Goal: Task Accomplishment & Management: Manage account settings

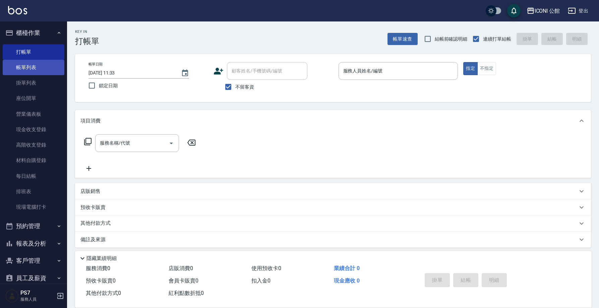
click at [29, 65] on link "帳單列表" at bounding box center [34, 67] width 62 height 15
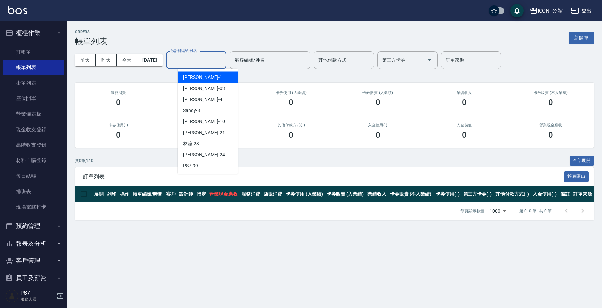
click at [196, 58] on input "設計師編號/姓名" at bounding box center [196, 60] width 54 height 12
click at [200, 98] on div "Lina -4" at bounding box center [208, 99] width 60 height 11
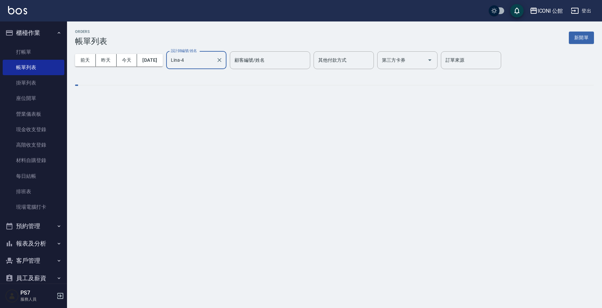
type input "Lina-4"
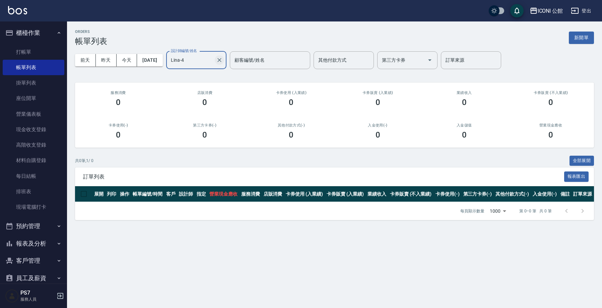
click at [224, 64] on button "Clear" at bounding box center [219, 59] width 9 height 9
click at [206, 55] on input "設計師編號/姓名" at bounding box center [196, 60] width 54 height 12
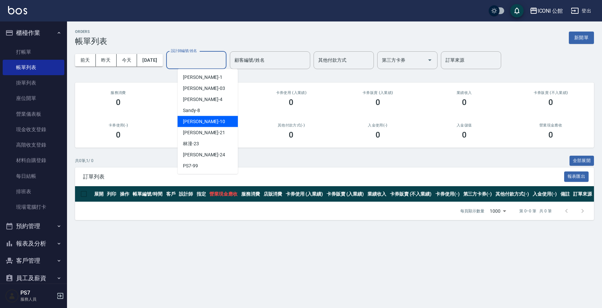
click at [194, 123] on span "Anna -10" at bounding box center [204, 121] width 42 height 7
type input "[PERSON_NAME]-10"
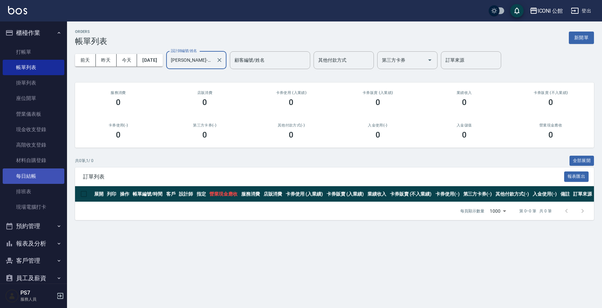
click at [26, 177] on link "每日結帳" at bounding box center [34, 175] width 62 height 15
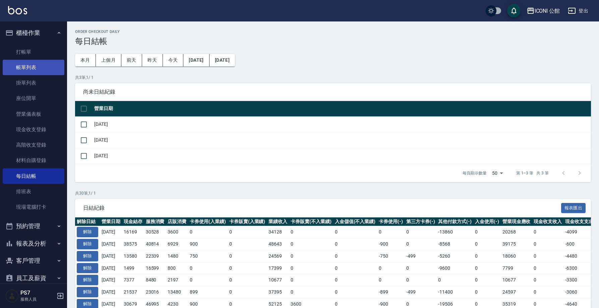
click at [22, 66] on link "帳單列表" at bounding box center [34, 67] width 62 height 15
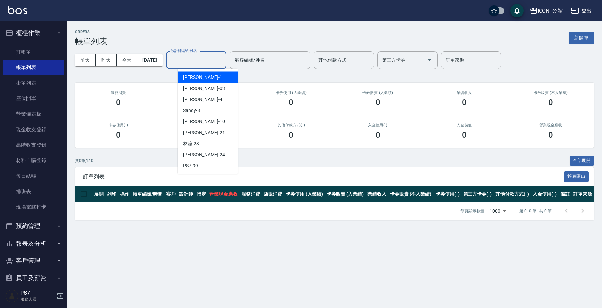
click at [184, 57] on input "設計師編號/姓名" at bounding box center [196, 60] width 54 height 12
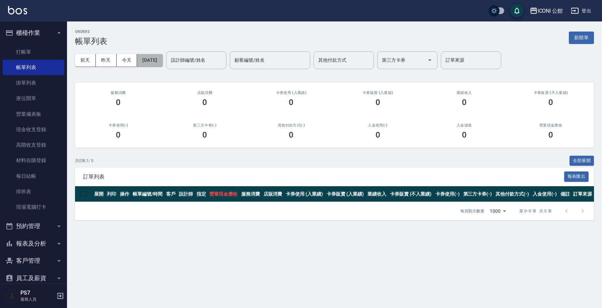
click at [154, 63] on button "[DATE]" at bounding box center [149, 60] width 25 height 12
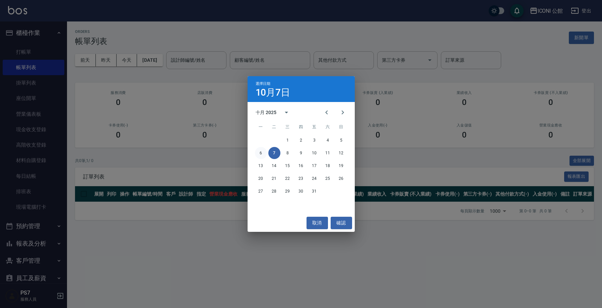
click at [260, 149] on button "6" at bounding box center [261, 153] width 12 height 12
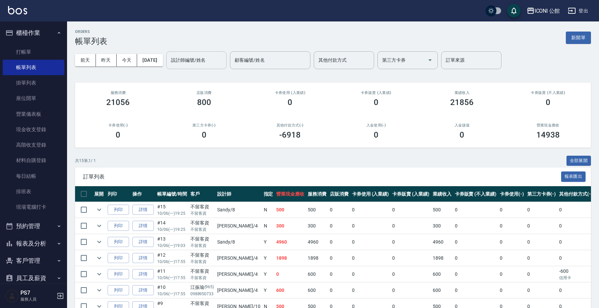
click at [202, 68] on div "設計師編號/姓名" at bounding box center [196, 60] width 60 height 18
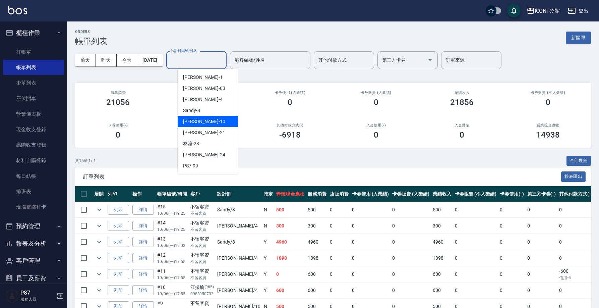
click at [191, 117] on div "Anna -10" at bounding box center [208, 121] width 60 height 11
type input "[PERSON_NAME]-10"
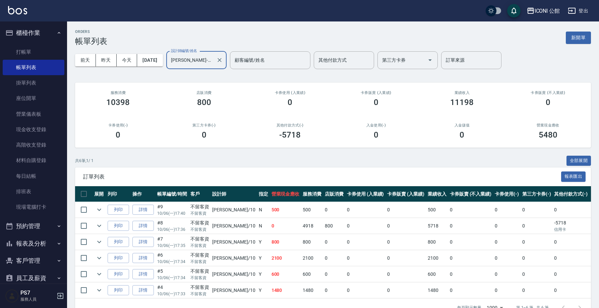
scroll to position [1, 0]
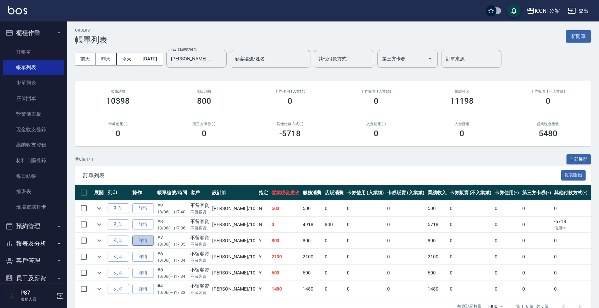
click at [142, 238] on link "詳情" at bounding box center [142, 240] width 21 height 10
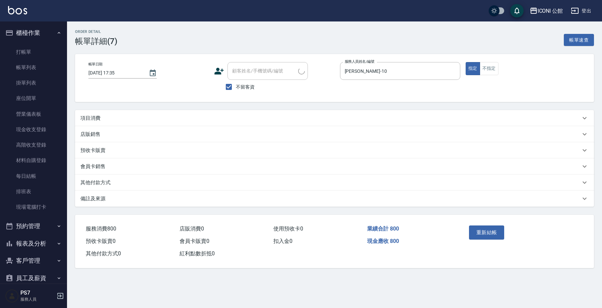
type input "2025/10/06 17:35"
checkbox input "true"
type input "[PERSON_NAME]-10"
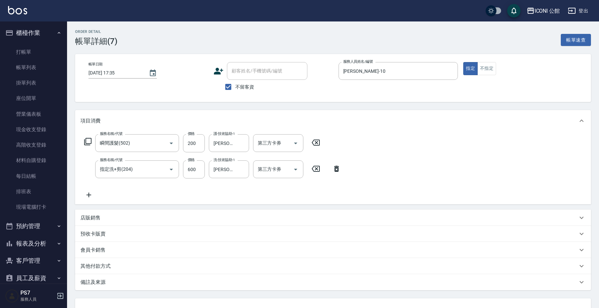
type input "瞬間護髮(502)"
type input "指定洗+剪(204)"
click at [101, 265] on p "其他付款方式" at bounding box center [95, 265] width 30 height 7
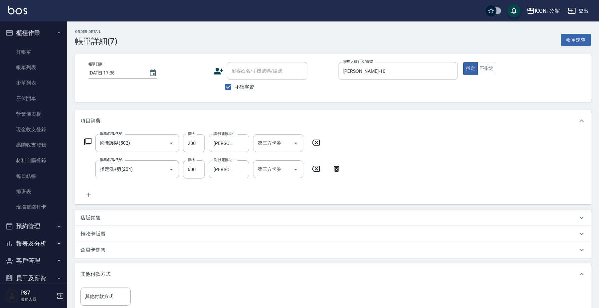
scroll to position [105, 0]
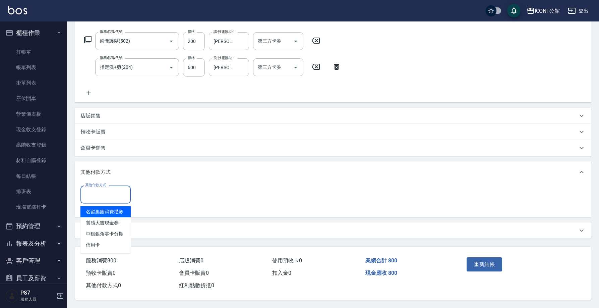
click at [104, 193] on input "其他付款方式" at bounding box center [105, 194] width 44 height 12
drag, startPoint x: 106, startPoint y: 239, endPoint x: 191, endPoint y: 199, distance: 93.7
click at [106, 239] on span "信用卡" at bounding box center [105, 244] width 50 height 11
type input "信用卡"
click at [164, 196] on input "0" at bounding box center [160, 194] width 50 height 18
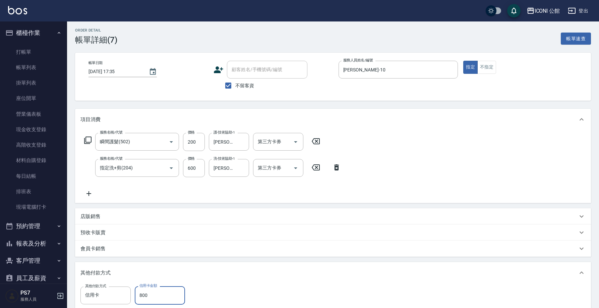
scroll to position [105, 0]
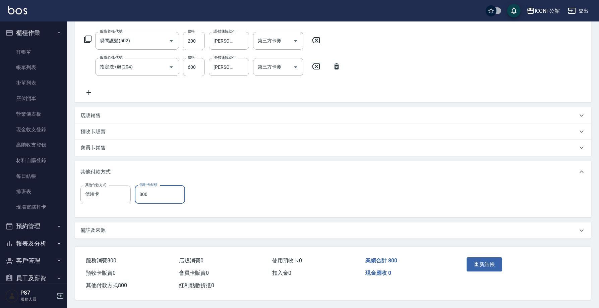
type input "800"
click at [494, 254] on div "重新結帳" at bounding box center [491, 268] width 55 height 29
click at [492, 258] on button "重新結帳" at bounding box center [484, 264] width 36 height 14
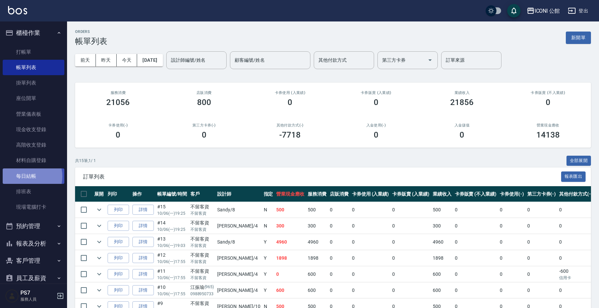
click at [26, 175] on link "每日結帳" at bounding box center [34, 175] width 62 height 15
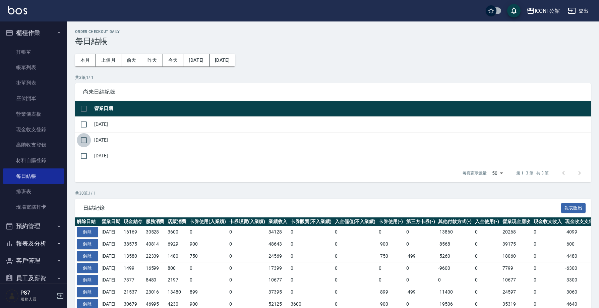
click at [86, 143] on input "checkbox" at bounding box center [84, 140] width 14 height 14
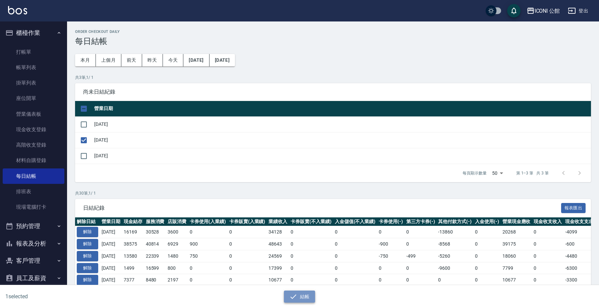
click at [294, 299] on icon "button" at bounding box center [293, 296] width 8 height 8
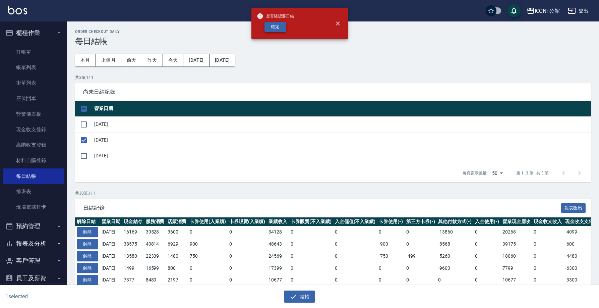
click at [275, 27] on button "確定" at bounding box center [274, 27] width 21 height 10
checkbox input "false"
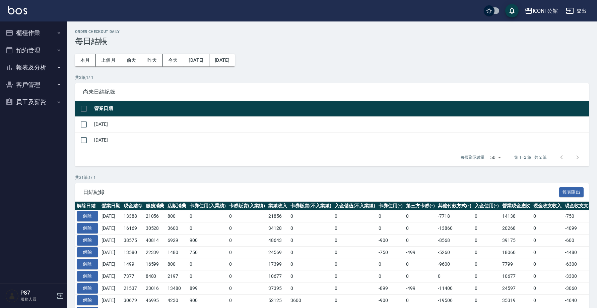
click at [22, 61] on button "報表及分析" at bounding box center [34, 67] width 62 height 17
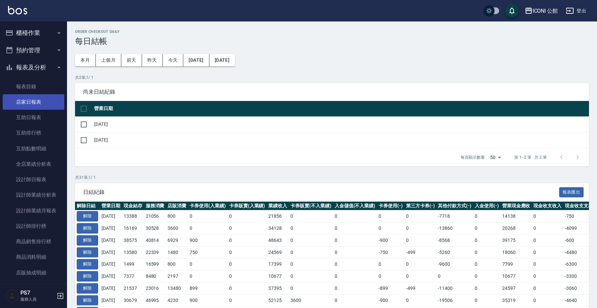
click at [26, 104] on link "店家日報表" at bounding box center [34, 101] width 62 height 15
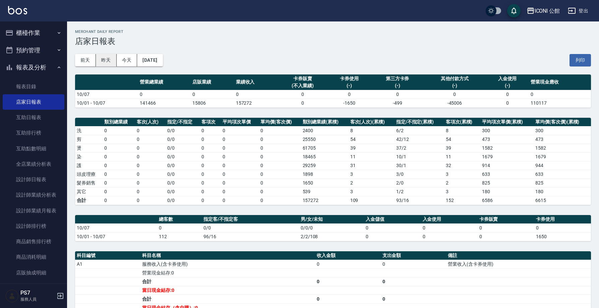
click at [109, 57] on button "昨天" at bounding box center [106, 60] width 21 height 12
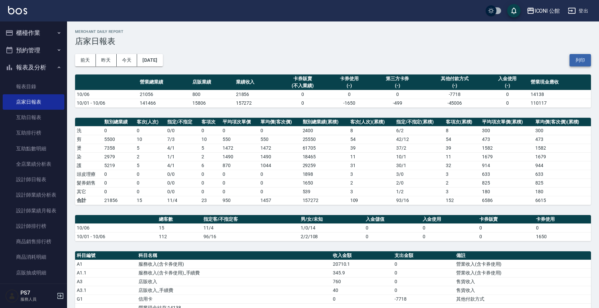
click at [576, 65] on button "列印" at bounding box center [579, 60] width 21 height 12
click at [30, 31] on button "櫃檯作業" at bounding box center [34, 32] width 62 height 17
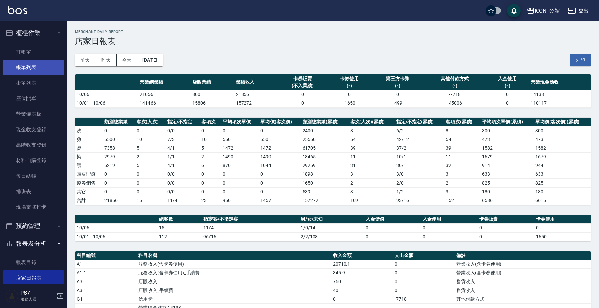
click at [31, 63] on link "帳單列表" at bounding box center [34, 67] width 62 height 15
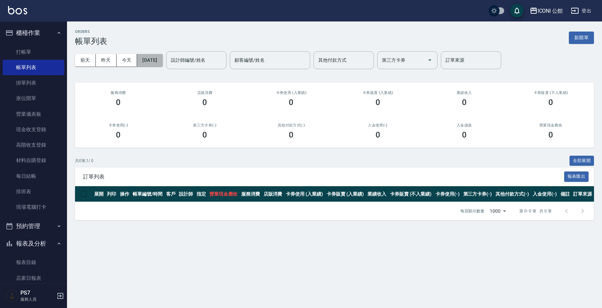
click at [157, 58] on button "[DATE]" at bounding box center [149, 60] width 25 height 12
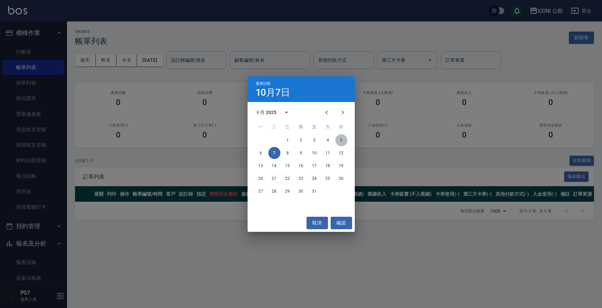
click at [339, 139] on button "5" at bounding box center [341, 140] width 12 height 12
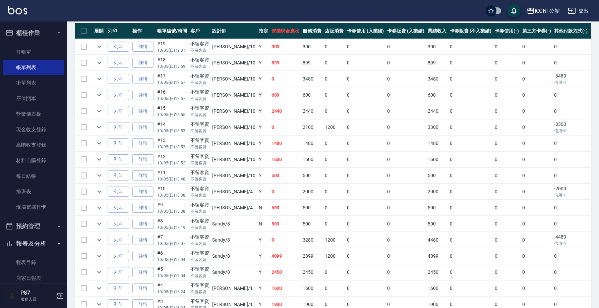
scroll to position [129, 0]
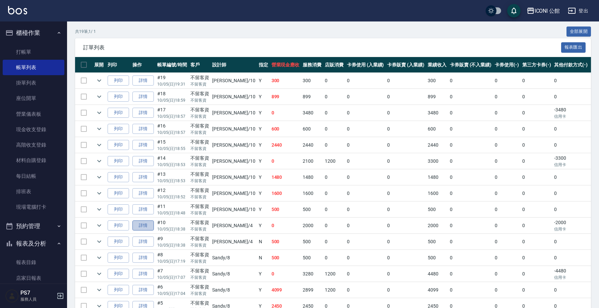
click at [148, 224] on link "詳情" at bounding box center [142, 225] width 21 height 10
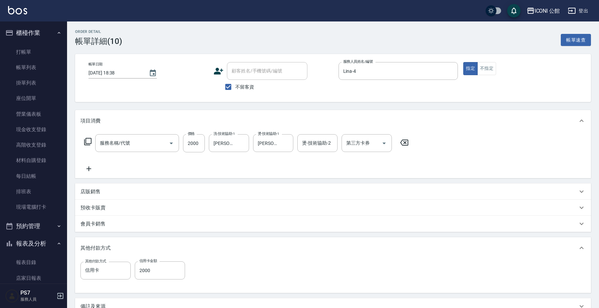
type input "2025/10/05 18:38"
checkbox input "true"
type input "Lina-4"
type input "設計燙髮(302)"
click at [34, 51] on link "打帳單" at bounding box center [34, 51] width 62 height 15
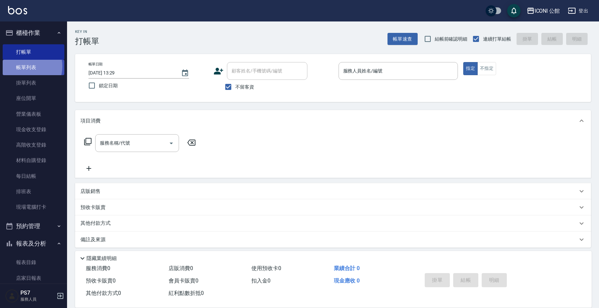
click at [27, 66] on link "帳單列表" at bounding box center [34, 67] width 62 height 15
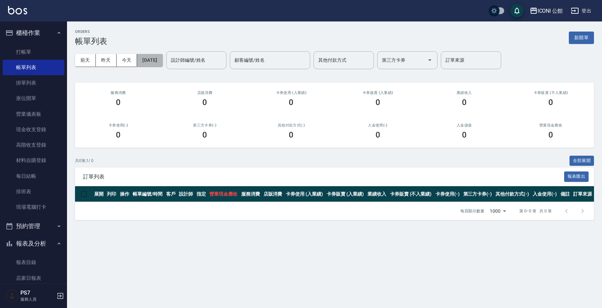
click at [157, 61] on button "[DATE]" at bounding box center [149, 60] width 25 height 12
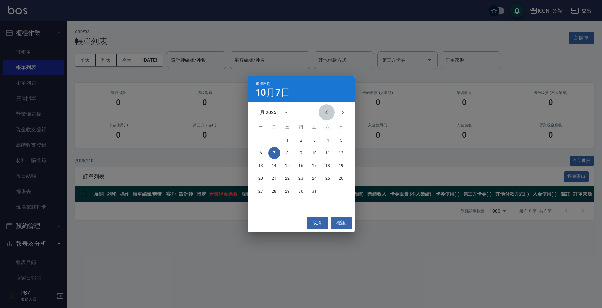
click at [327, 112] on icon "Previous month" at bounding box center [327, 112] width 8 height 8
click at [313, 227] on button "取消" at bounding box center [317, 222] width 21 height 12
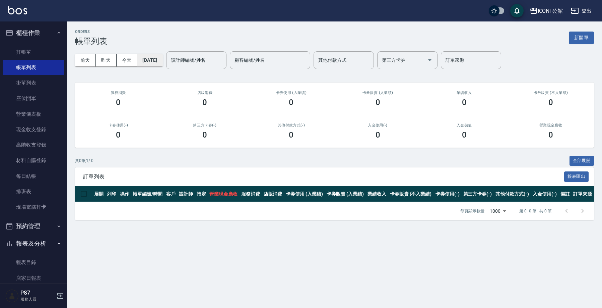
click at [160, 61] on button "[DATE]" at bounding box center [149, 60] width 25 height 12
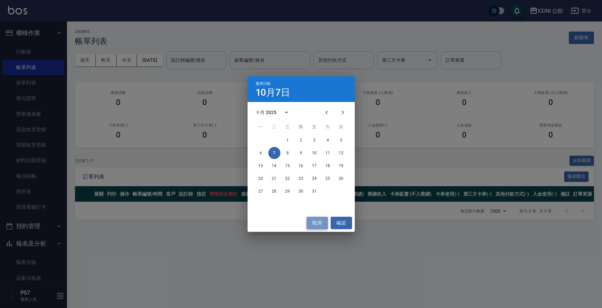
click at [322, 221] on button "取消" at bounding box center [317, 222] width 21 height 12
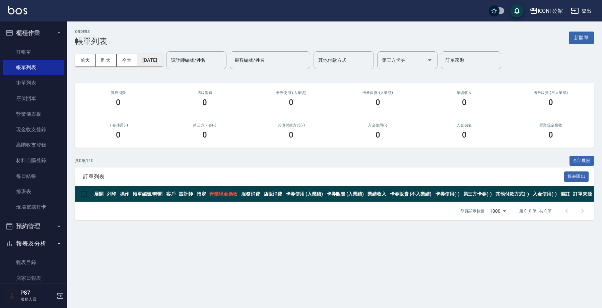
click at [163, 58] on button "[DATE]" at bounding box center [149, 60] width 25 height 12
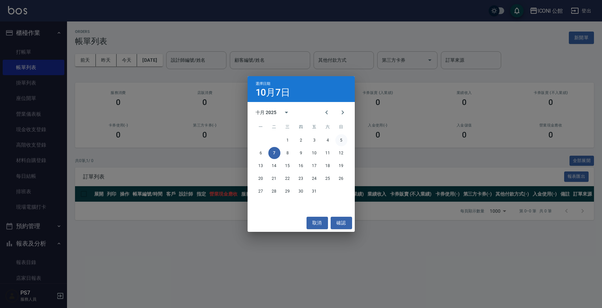
click at [339, 141] on button "5" at bounding box center [341, 140] width 12 height 12
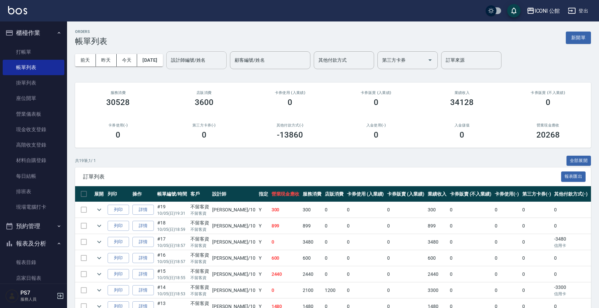
click at [184, 52] on div "設計師編號/姓名" at bounding box center [196, 60] width 60 height 18
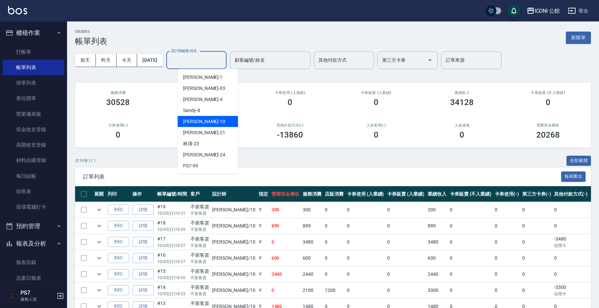
click at [201, 119] on div "Anna -10" at bounding box center [208, 121] width 60 height 11
type input "[PERSON_NAME]-10"
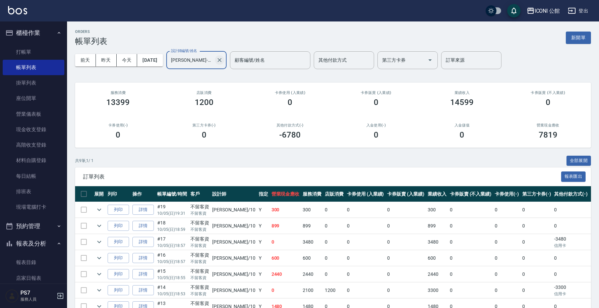
click at [223, 63] on icon "Clear" at bounding box center [219, 60] width 7 height 7
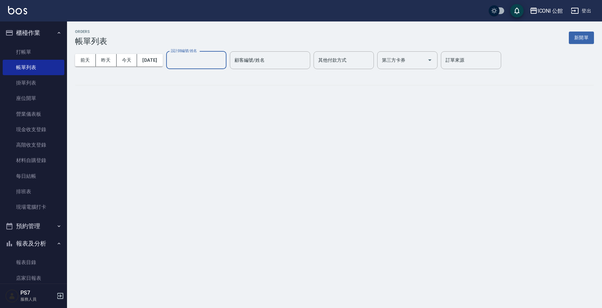
click at [207, 62] on input "設計師編號/姓名" at bounding box center [196, 60] width 54 height 12
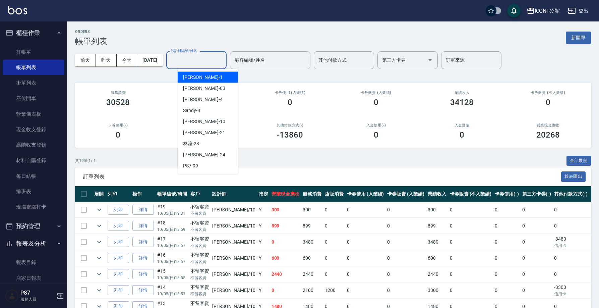
click at [189, 81] on div "Kevin -1" at bounding box center [208, 77] width 60 height 11
type input "Kevin-1"
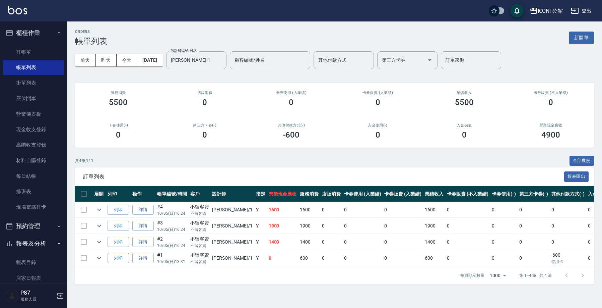
click at [550, 202] on td "0" at bounding box center [568, 210] width 37 height 16
click at [33, 177] on link "每日結帳" at bounding box center [34, 175] width 62 height 15
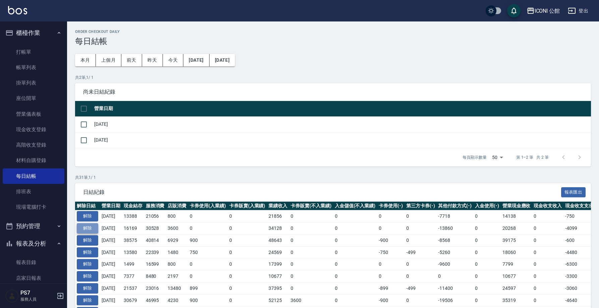
click at [92, 227] on button "解除" at bounding box center [87, 228] width 21 height 10
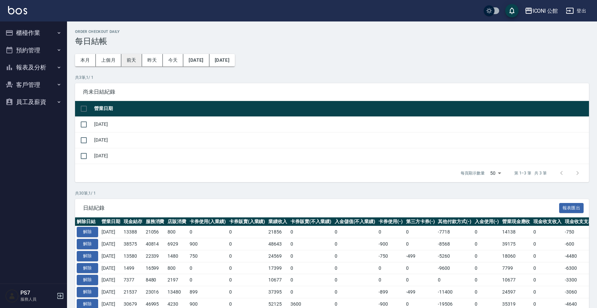
click at [130, 61] on button "前天" at bounding box center [131, 60] width 21 height 12
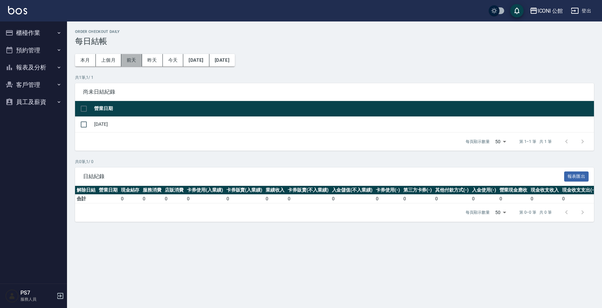
click at [131, 61] on button "前天" at bounding box center [131, 60] width 21 height 12
click at [149, 62] on button "昨天" at bounding box center [152, 60] width 21 height 12
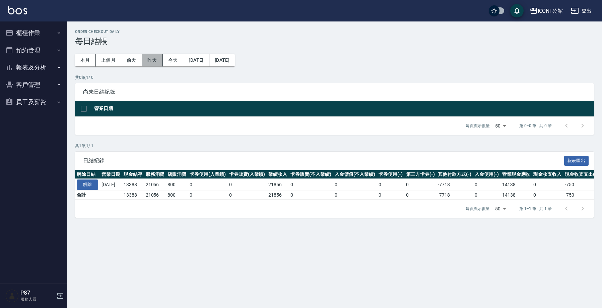
click at [149, 63] on button "昨天" at bounding box center [152, 60] width 21 height 12
click at [135, 64] on button "前天" at bounding box center [131, 60] width 21 height 12
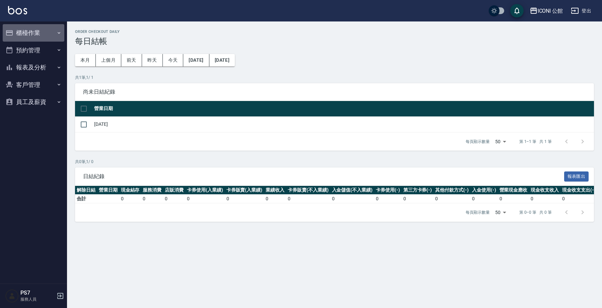
click at [39, 33] on button "櫃檯作業" at bounding box center [34, 32] width 62 height 17
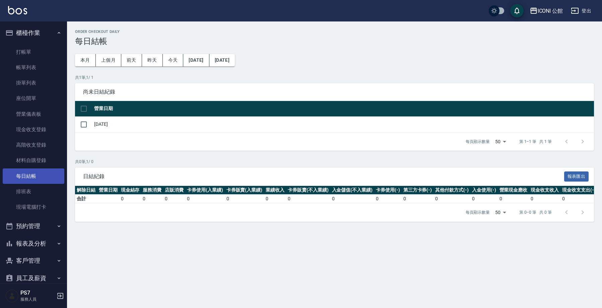
click at [29, 175] on link "每日結帳" at bounding box center [34, 175] width 62 height 15
click at [34, 176] on link "每日結帳" at bounding box center [34, 175] width 62 height 15
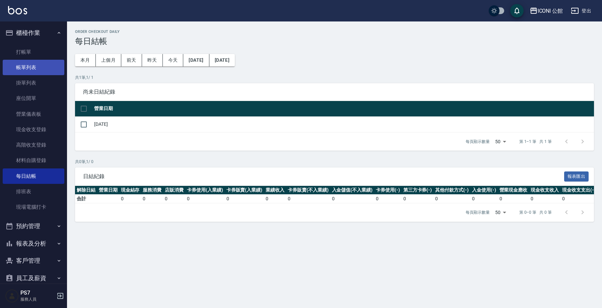
click at [46, 71] on link "帳單列表" at bounding box center [34, 67] width 62 height 15
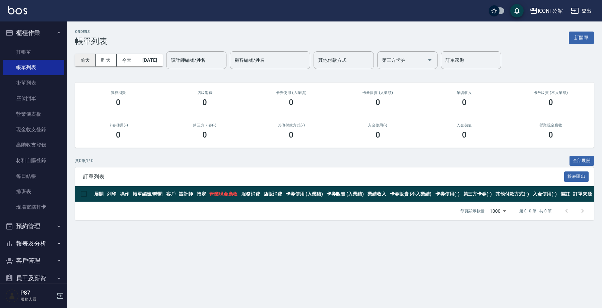
click at [89, 59] on button "前天" at bounding box center [85, 60] width 21 height 12
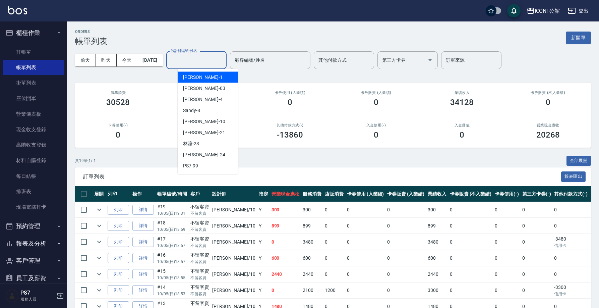
click at [200, 62] on input "設計師編號/姓名" at bounding box center [196, 60] width 54 height 12
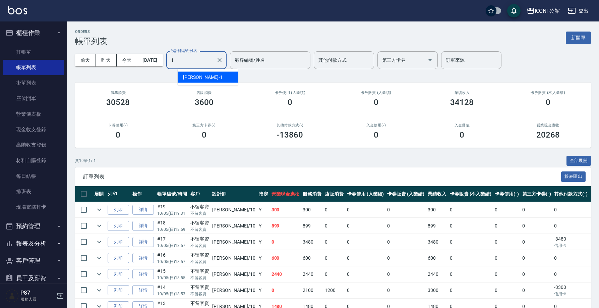
type input "Kevin-1"
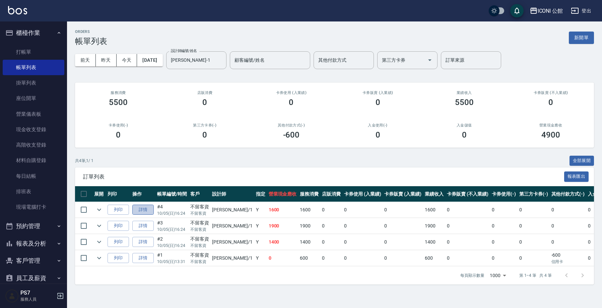
click at [150, 211] on link "詳情" at bounding box center [142, 209] width 21 height 10
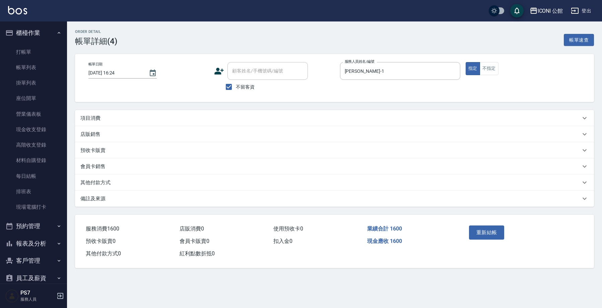
type input "2025/10/05 16:24"
checkbox input "true"
type input "Kevin-1"
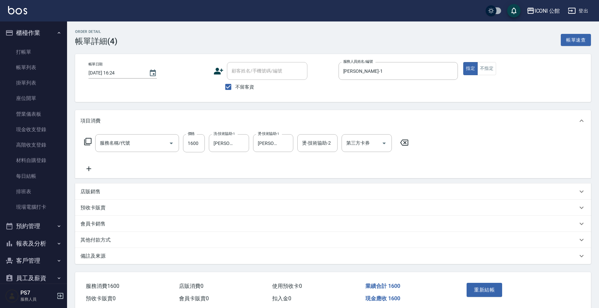
type input "設計燙髮(302)"
click at [92, 239] on p "其他付款方式" at bounding box center [95, 239] width 30 height 7
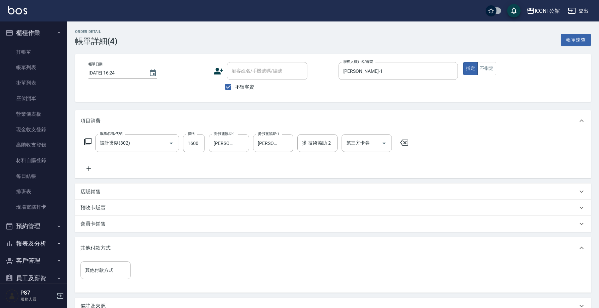
click at [109, 269] on input "其他付款方式" at bounding box center [105, 270] width 44 height 12
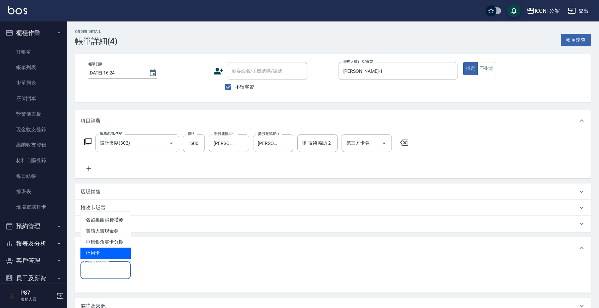
click at [117, 250] on span "信用卡" at bounding box center [105, 252] width 50 height 11
type input "信用卡"
click at [170, 268] on input "0" at bounding box center [160, 270] width 50 height 18
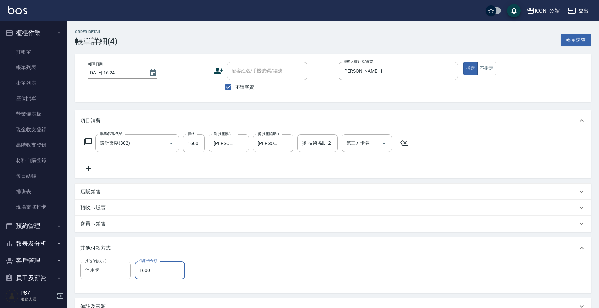
type input "1600"
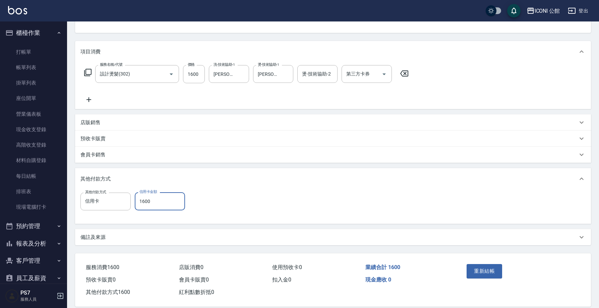
scroll to position [69, 0]
click at [484, 271] on button "重新結帳" at bounding box center [484, 270] width 36 height 14
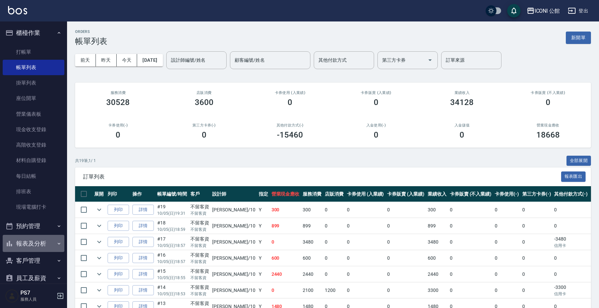
click at [38, 241] on button "報表及分析" at bounding box center [34, 243] width 62 height 17
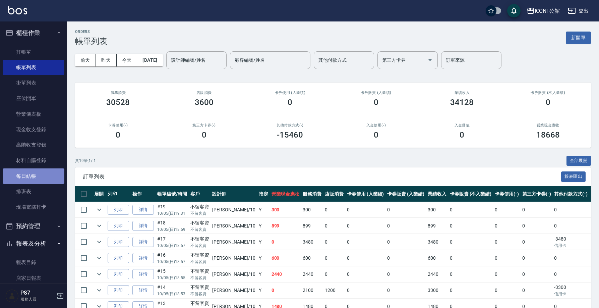
click at [36, 177] on link "每日結帳" at bounding box center [34, 175] width 62 height 15
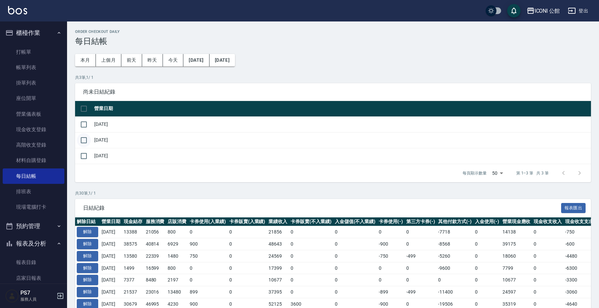
click at [83, 140] on input "checkbox" at bounding box center [84, 140] width 14 height 14
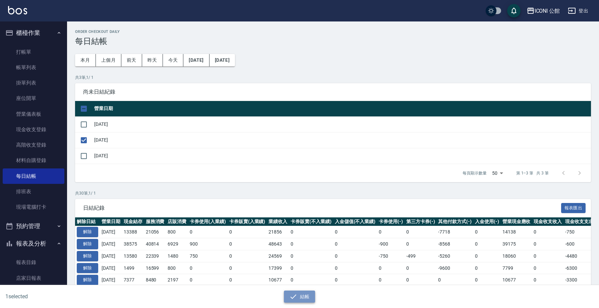
click at [307, 300] on button "結帳" at bounding box center [299, 296] width 31 height 12
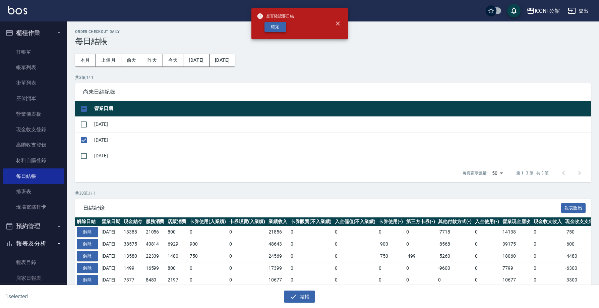
click at [276, 27] on button "確定" at bounding box center [274, 27] width 21 height 10
checkbox input "false"
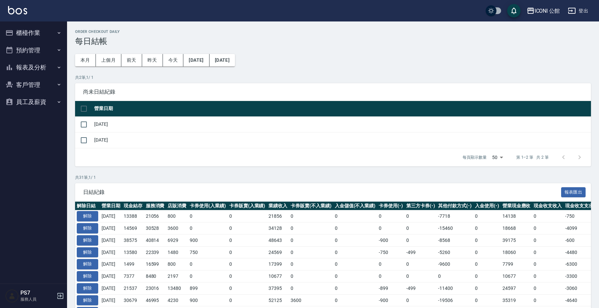
click at [27, 32] on button "櫃檯作業" at bounding box center [34, 32] width 62 height 17
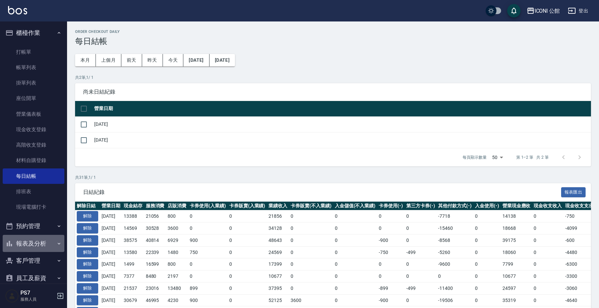
click at [36, 240] on button "報表及分析" at bounding box center [34, 243] width 62 height 17
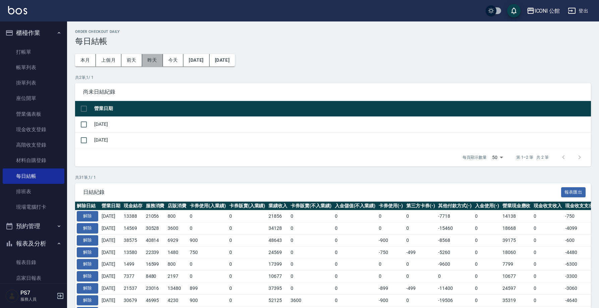
click at [155, 62] on button "昨天" at bounding box center [152, 60] width 21 height 12
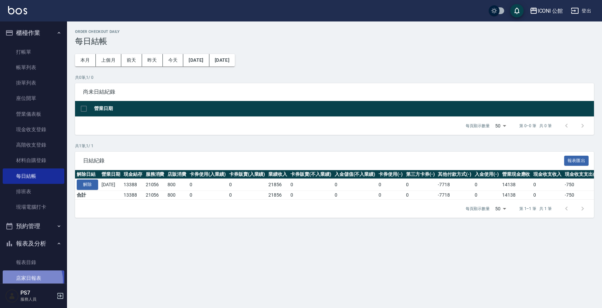
click at [26, 279] on link "店家日報表" at bounding box center [34, 277] width 62 height 15
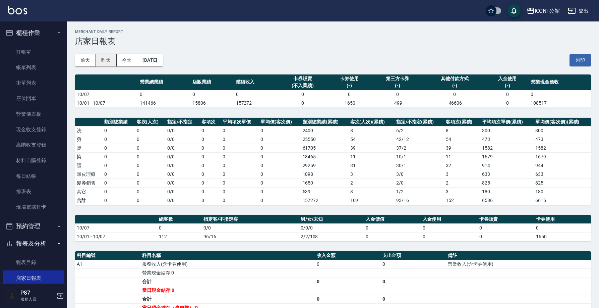
click at [104, 61] on button "昨天" at bounding box center [106, 60] width 21 height 12
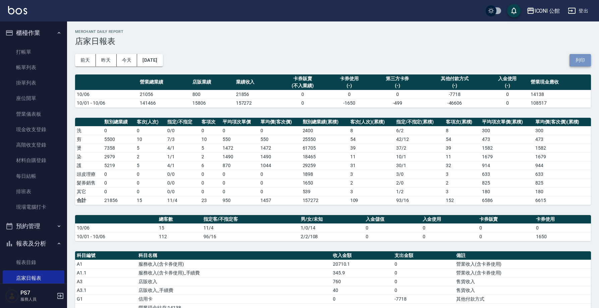
click at [583, 62] on button "列印" at bounding box center [579, 60] width 21 height 12
click at [108, 62] on button "昨天" at bounding box center [106, 60] width 21 height 12
click at [87, 60] on button "前天" at bounding box center [85, 60] width 21 height 12
click at [582, 62] on button "列印" at bounding box center [579, 60] width 21 height 12
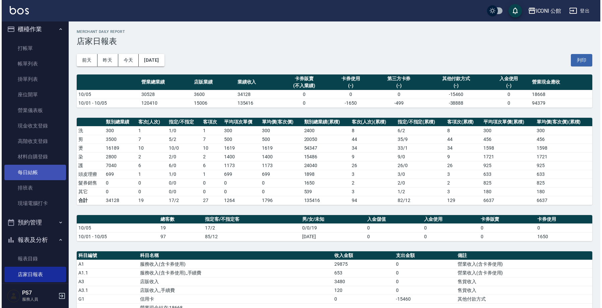
scroll to position [48, 0]
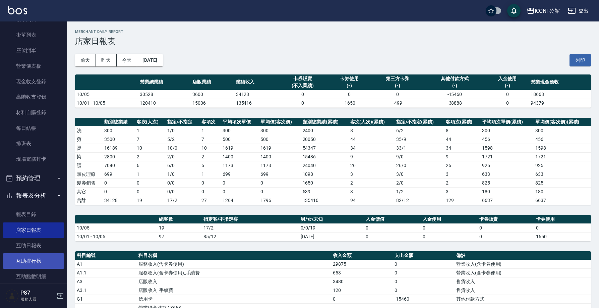
click at [37, 256] on link "互助排行榜" at bounding box center [34, 260] width 62 height 15
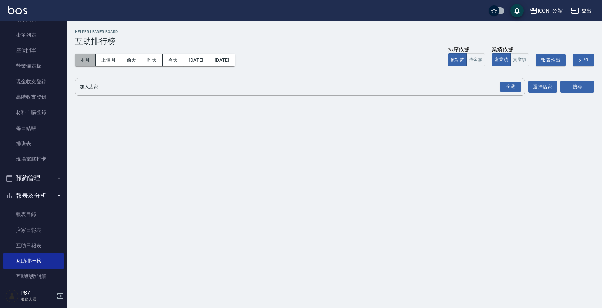
click at [92, 63] on button "本月" at bounding box center [85, 60] width 21 height 12
click at [511, 86] on div "全選" at bounding box center [510, 86] width 21 height 10
click at [586, 88] on button "搜尋" at bounding box center [578, 87] width 34 height 12
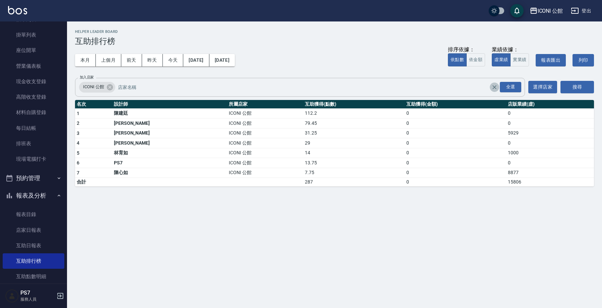
click at [492, 87] on icon "Clear" at bounding box center [494, 87] width 7 height 7
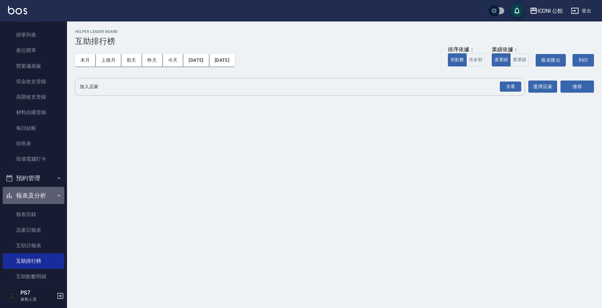
click at [36, 192] on button "報表及分析" at bounding box center [34, 195] width 62 height 17
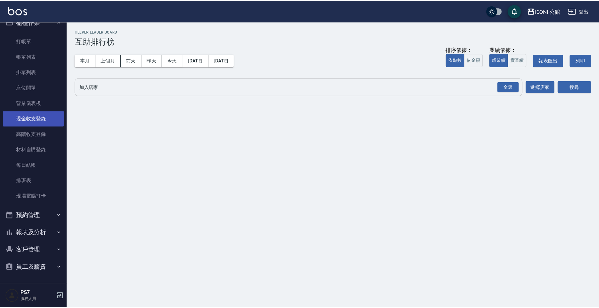
scroll to position [9, 0]
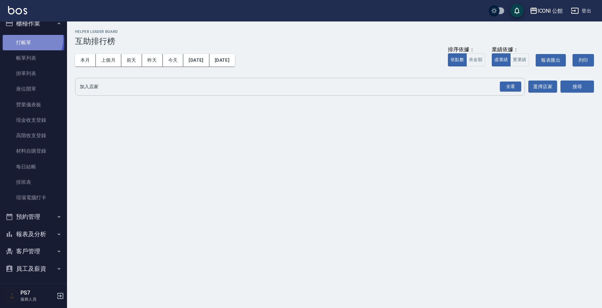
click at [31, 39] on link "打帳單" at bounding box center [34, 42] width 62 height 15
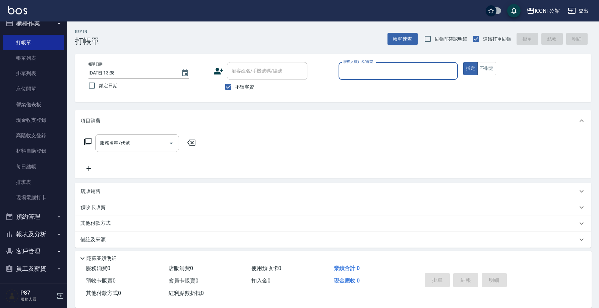
type input "1"
click at [293, 104] on div "Key In 打帳單 帳單速查 結帳前確認明細 連續打單結帳 掛單 結帳 明細 帳單日期 [DATE] 13:38 鎖定日期 顧客姓名/手機號碼/編號 顧客姓…" at bounding box center [333, 166] width 532 height 290
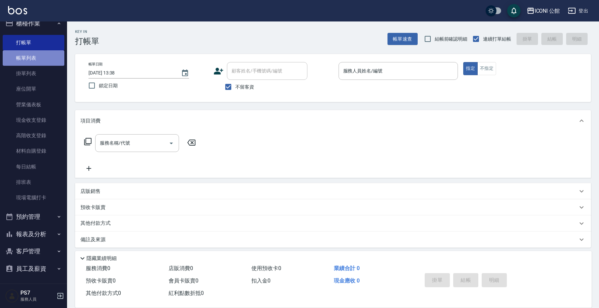
click at [42, 59] on link "帳單列表" at bounding box center [34, 57] width 62 height 15
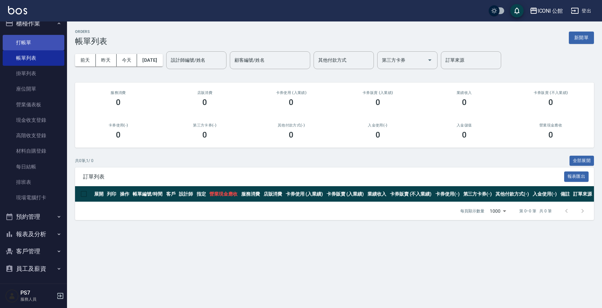
click at [16, 42] on link "打帳單" at bounding box center [34, 42] width 62 height 15
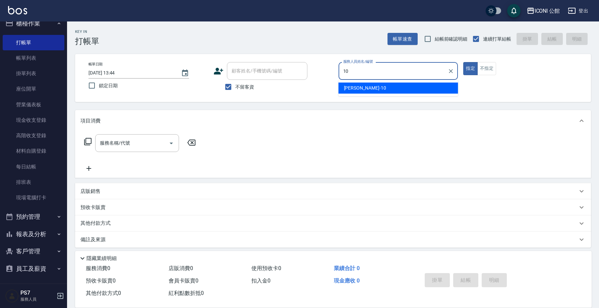
type input "[PERSON_NAME]-10"
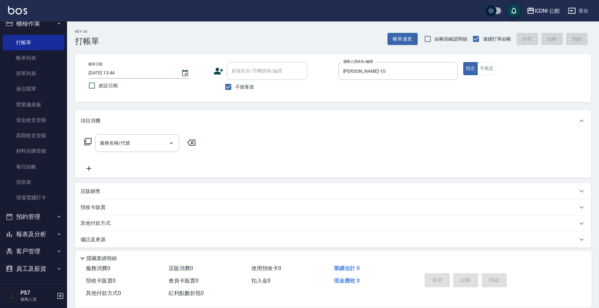
type button "true"
click at [87, 142] on icon at bounding box center [88, 141] width 8 height 8
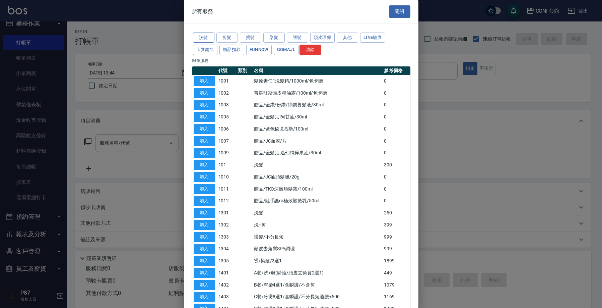
click at [214, 37] on button "洗髮" at bounding box center [203, 38] width 21 height 10
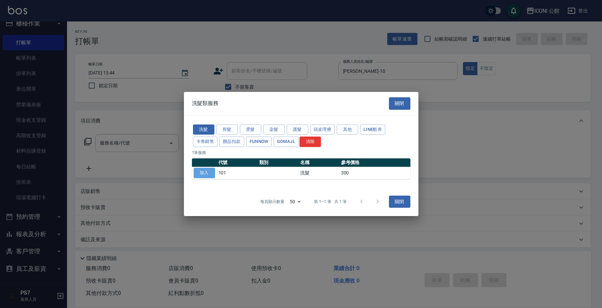
click at [212, 172] on button "加入" at bounding box center [204, 173] width 21 height 10
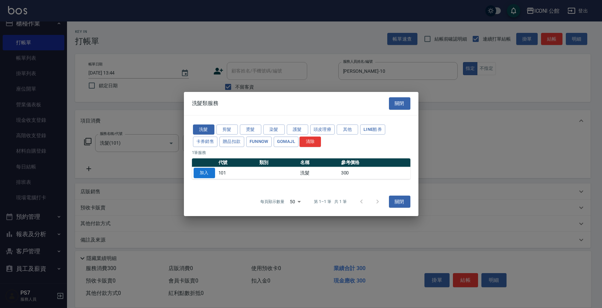
type input "洗髮(101)"
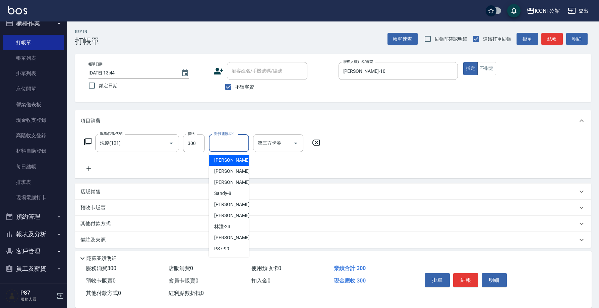
click at [227, 138] on input "洗-技術協助-1" at bounding box center [229, 143] width 34 height 12
click at [186, 170] on div "服務名稱/代號 洗髮(101) 服務名稱/代號 價格 300 價格 洗-技術協助-1 洗-技術協助-1 第三方卡券 第三方卡券" at bounding box center [202, 153] width 244 height 39
click at [228, 137] on div "洗-技術協助-1 洗-技術協助-1" at bounding box center [229, 143] width 40 height 18
type input "[PERSON_NAME]-10"
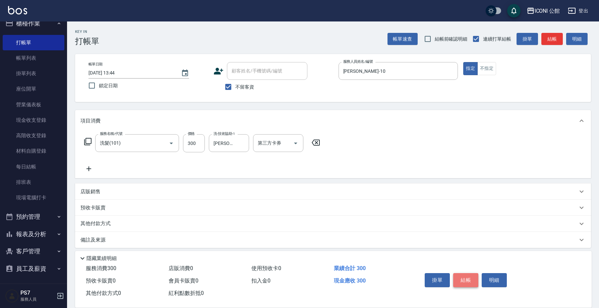
click at [465, 277] on button "結帳" at bounding box center [465, 280] width 25 height 14
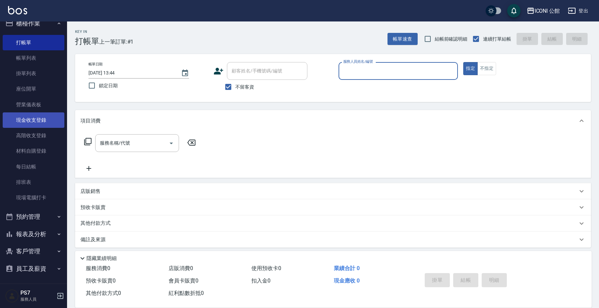
click at [51, 122] on link "現金收支登錄" at bounding box center [34, 119] width 62 height 15
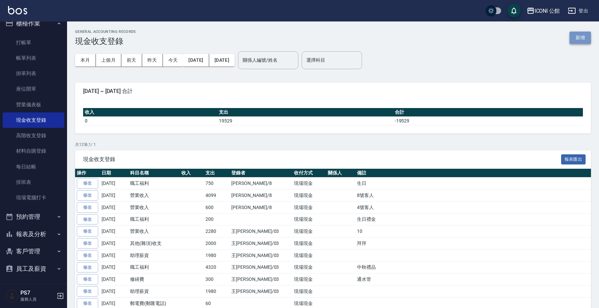
click at [578, 38] on button "新增" at bounding box center [579, 37] width 21 height 12
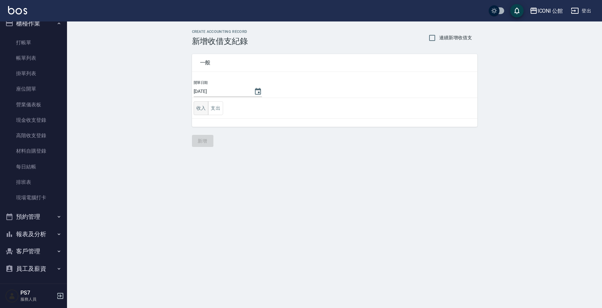
click at [199, 112] on button "收入" at bounding box center [201, 108] width 15 height 14
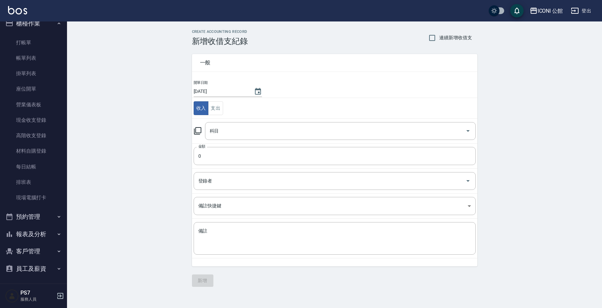
click at [198, 133] on icon at bounding box center [197, 130] width 7 height 7
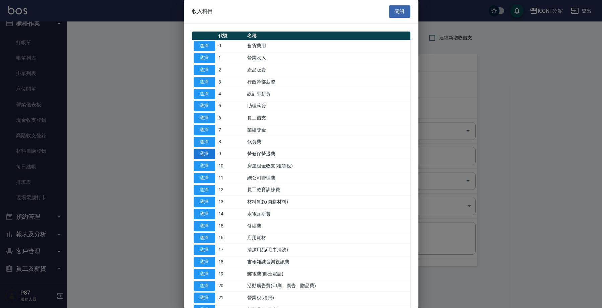
click at [211, 151] on button "選擇" at bounding box center [204, 153] width 21 height 10
type input "9 勞健保勞退費"
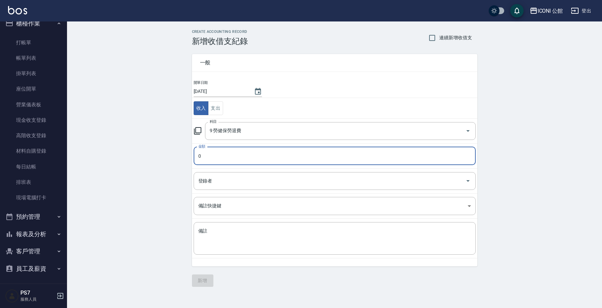
click at [210, 155] on input "0" at bounding box center [335, 156] width 282 height 18
type input "0801"
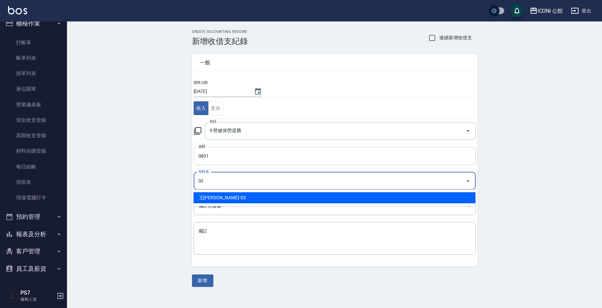
type input "王[PERSON_NAME]-03"
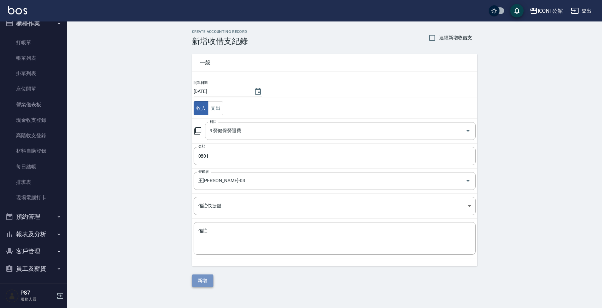
click at [205, 279] on button "新增" at bounding box center [202, 280] width 21 height 12
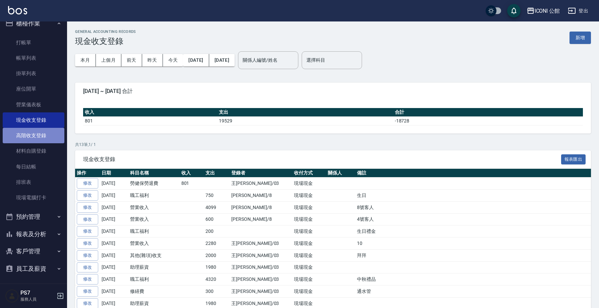
click at [51, 133] on link "高階收支登錄" at bounding box center [34, 135] width 62 height 15
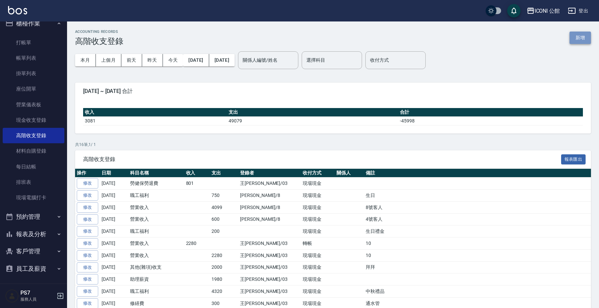
click at [578, 39] on button "新增" at bounding box center [579, 37] width 21 height 12
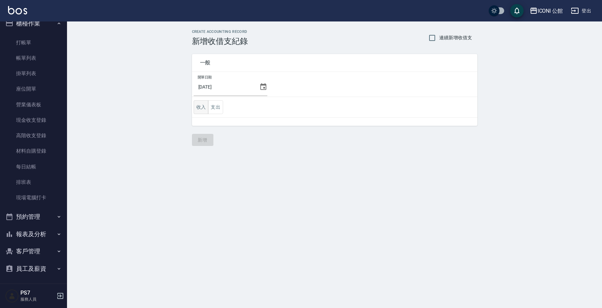
click at [200, 106] on button "收入" at bounding box center [201, 107] width 15 height 14
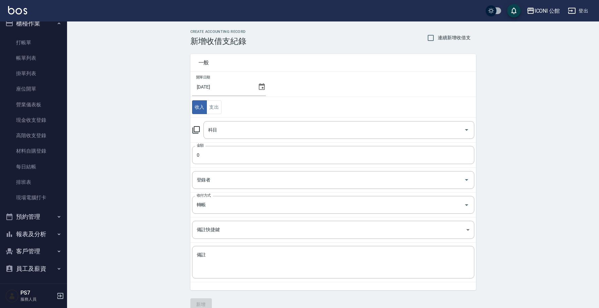
click at [198, 130] on icon at bounding box center [196, 130] width 8 height 8
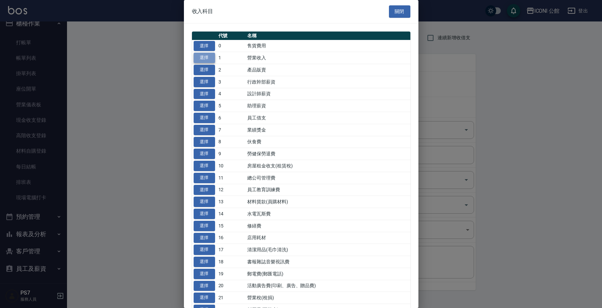
click at [204, 57] on button "選擇" at bounding box center [204, 58] width 21 height 10
type input "1 營業收入"
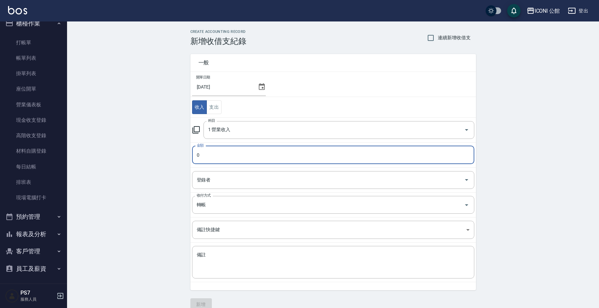
click at [213, 156] on input "0" at bounding box center [333, 155] width 282 height 18
type input "0600"
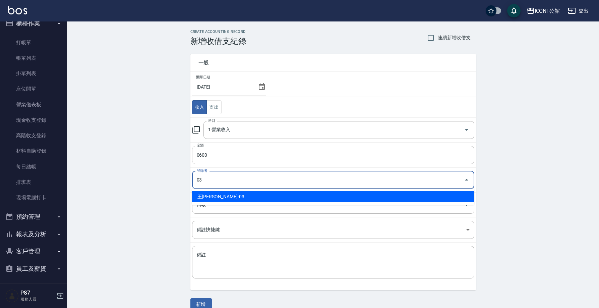
type input "王[PERSON_NAME]-03"
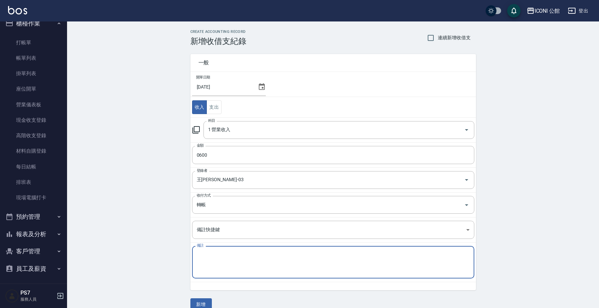
click at [215, 259] on textarea "備註" at bounding box center [333, 261] width 273 height 21
type textarea "8"
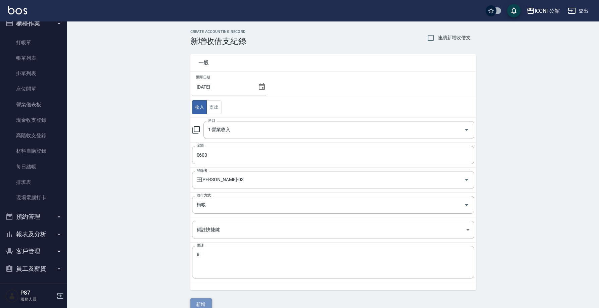
click at [201, 304] on button "新增" at bounding box center [200, 304] width 21 height 12
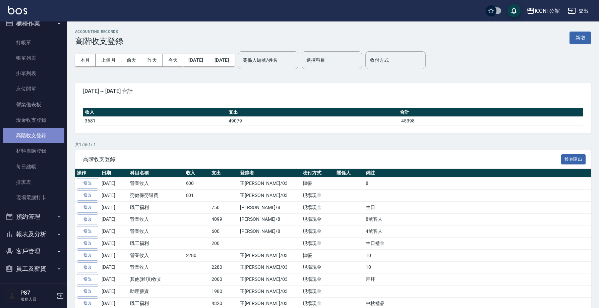
click at [45, 139] on link "高階收支登錄" at bounding box center [34, 135] width 62 height 15
click at [585, 36] on button "新增" at bounding box center [579, 37] width 21 height 12
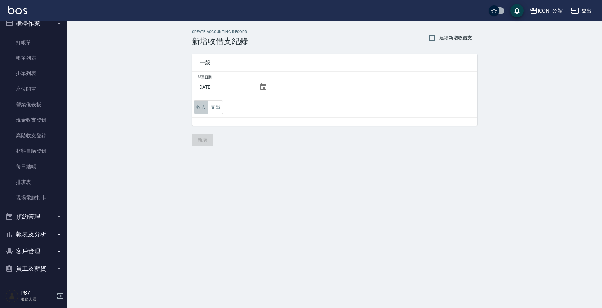
click at [202, 112] on button "收入" at bounding box center [201, 107] width 15 height 14
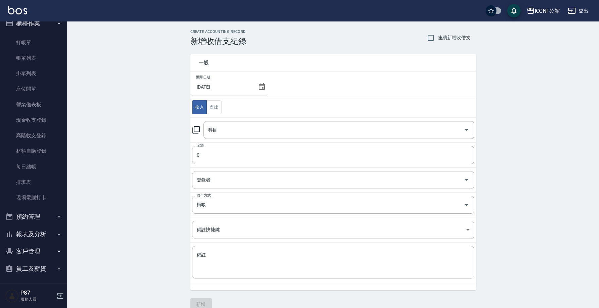
click at [195, 131] on icon at bounding box center [196, 130] width 8 height 8
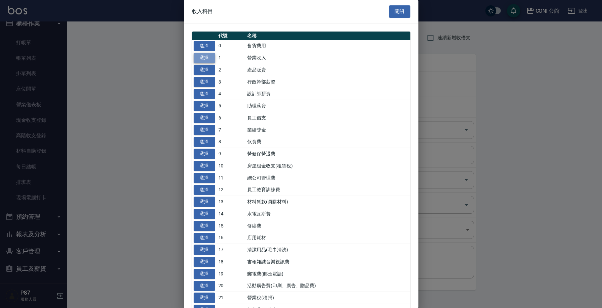
click at [209, 59] on button "選擇" at bounding box center [204, 58] width 21 height 10
type input "1 營業收入"
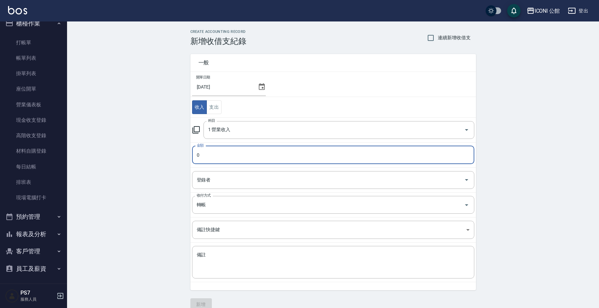
click at [212, 153] on input "0" at bounding box center [333, 155] width 282 height 18
type input "04099"
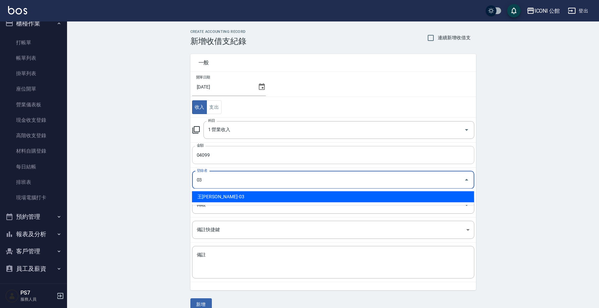
type input "王[PERSON_NAME]-03"
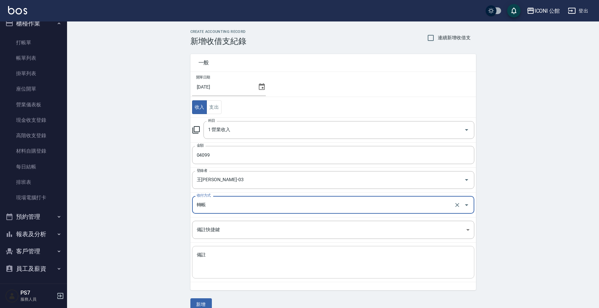
click at [211, 262] on textarea "備註" at bounding box center [333, 261] width 273 height 21
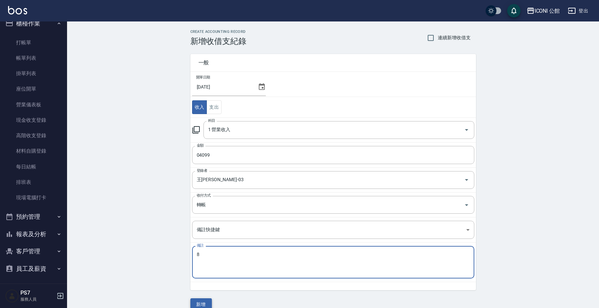
type textarea "8"
click at [197, 302] on button "新增" at bounding box center [200, 304] width 21 height 12
